Goal: Task Accomplishment & Management: Complete application form

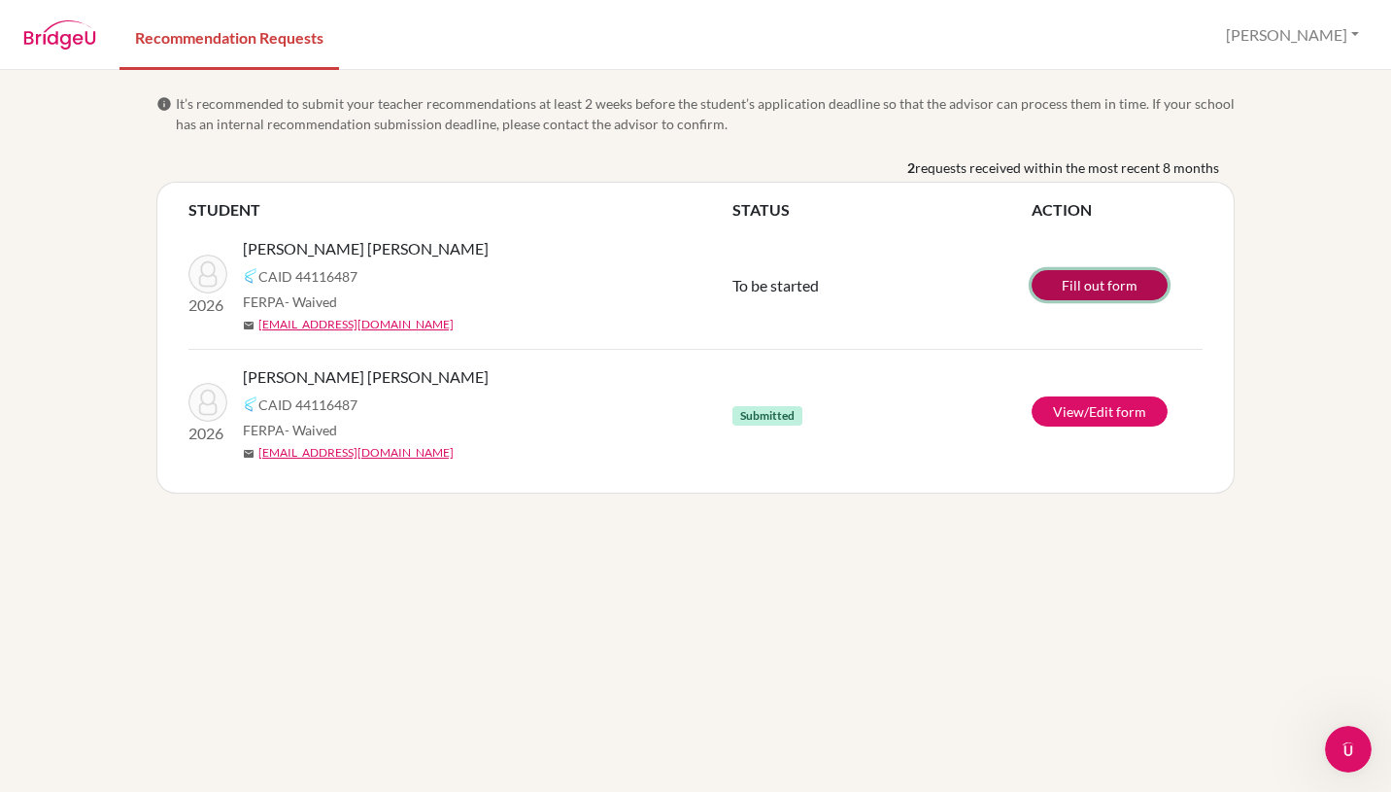
click at [1087, 289] on link "Fill out form" at bounding box center [1100, 285] width 136 height 30
click at [1144, 419] on link "View/Edit form" at bounding box center [1100, 411] width 136 height 30
